Goal: Task Accomplishment & Management: Use online tool/utility

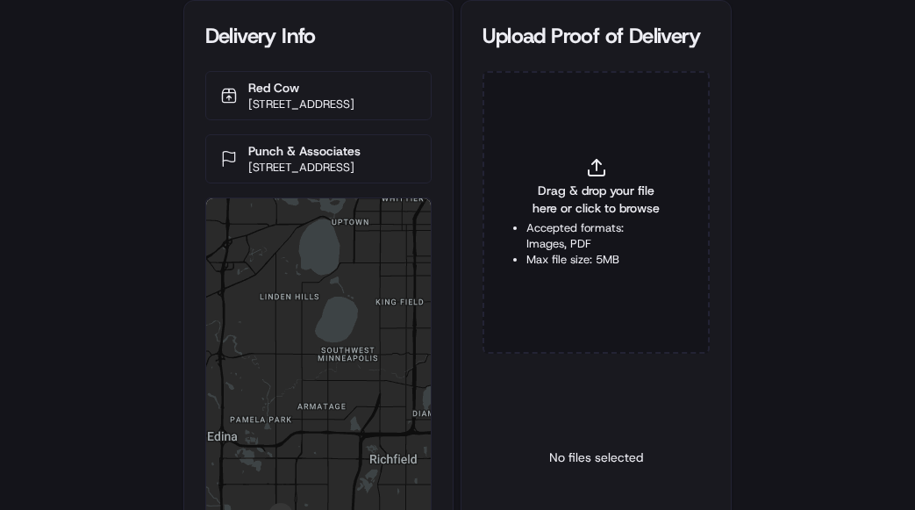
type input "C:\fakepath\2830805 pop.jpg"
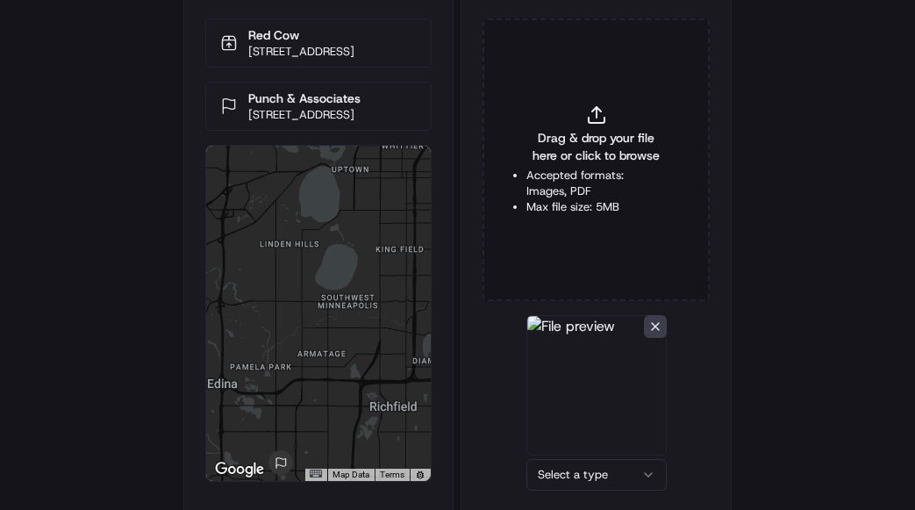
scroll to position [108, 0]
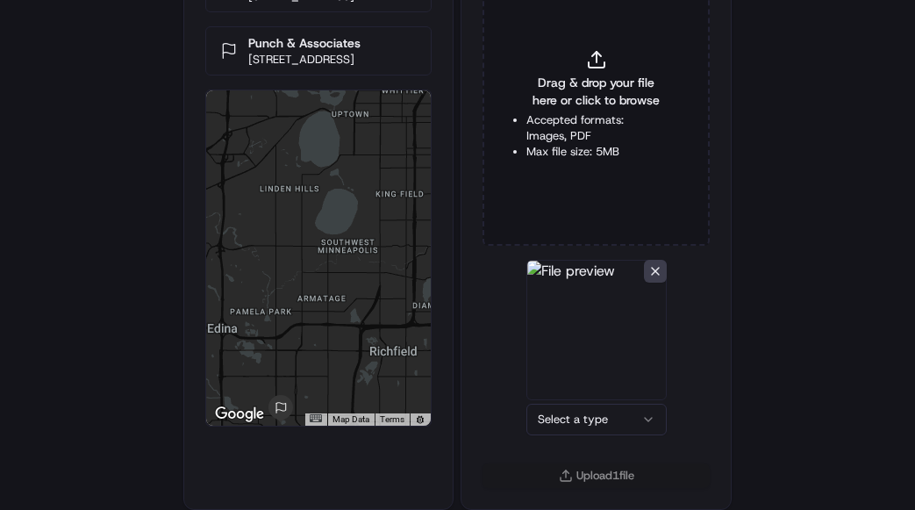
click at [566, 402] on html "Delivery Info Red Cow [STREET_ADDRESS] Punch & Associates [STREET_ADDRESS] ← Mo…" at bounding box center [457, 147] width 915 height 510
drag, startPoint x: 555, startPoint y: 484, endPoint x: 558, endPoint y: 441, distance: 43.1
click at [557, 474] on button "Upload 1 file" at bounding box center [596, 475] width 227 height 25
click at [589, 140] on li "Accepted formats: Images, PDF" at bounding box center [597, 128] width 140 height 32
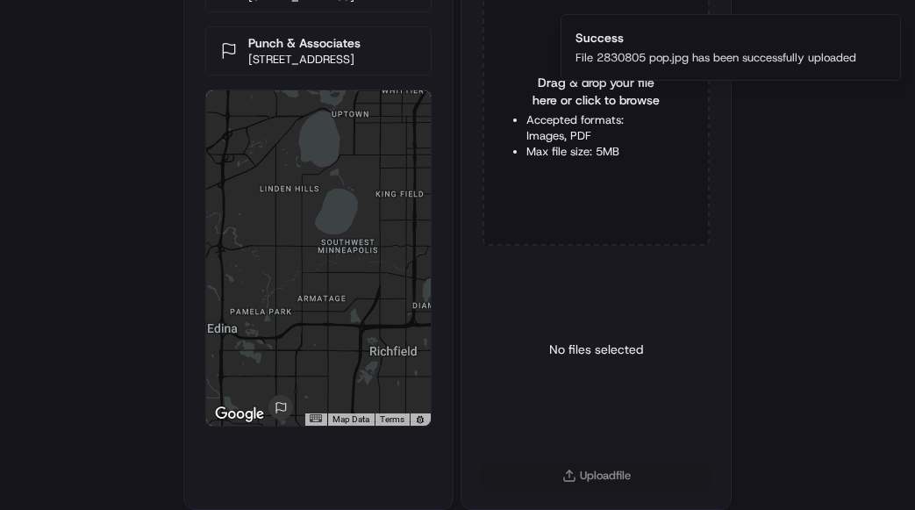
type input "C:\fakepath\2830805 pod.jpg"
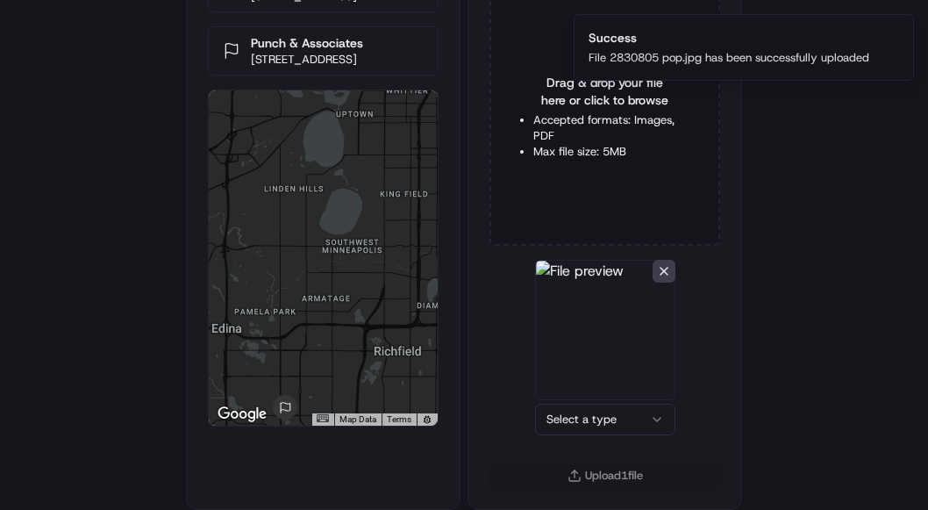
click at [569, 402] on html "Delivery Info Red Cow [STREET_ADDRESS] Punch & Associates [STREET_ADDRESS] ← Mo…" at bounding box center [464, 147] width 928 height 510
click at [575, 468] on button "Upload 1 file" at bounding box center [596, 475] width 227 height 25
